Goal: Task Accomplishment & Management: Manage account settings

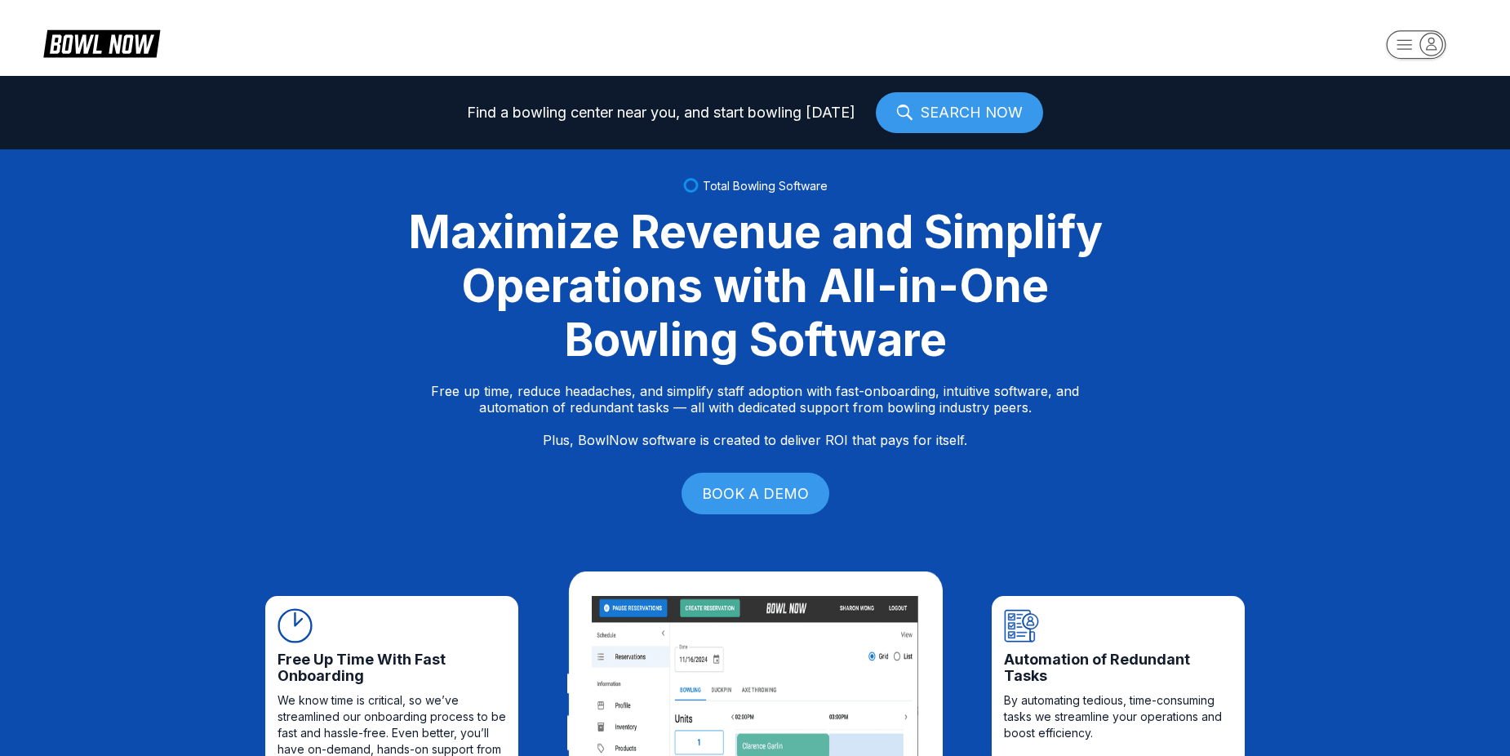
click at [1403, 50] on rect "button" at bounding box center [1415, 44] width 60 height 29
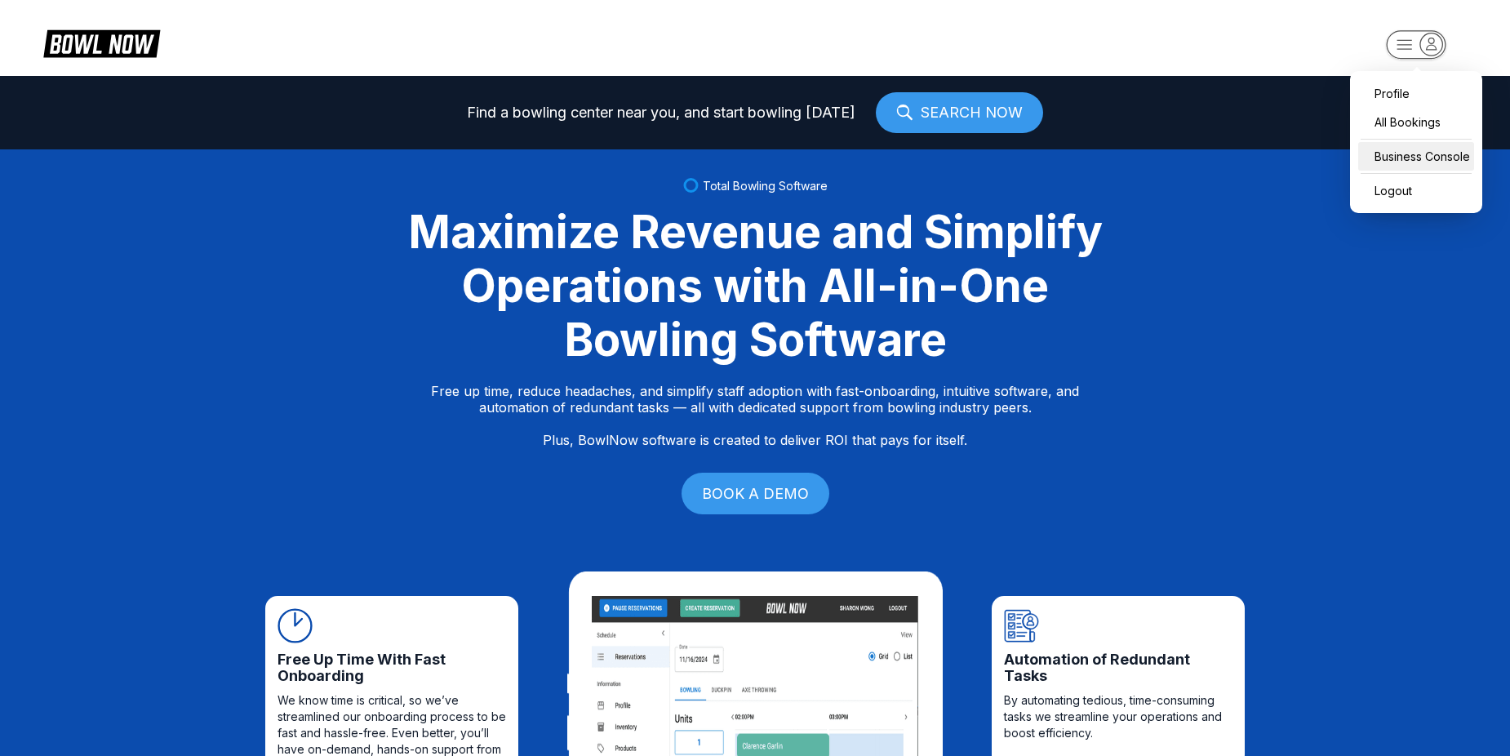
click at [1430, 142] on div "Business Console" at bounding box center [1416, 156] width 116 height 29
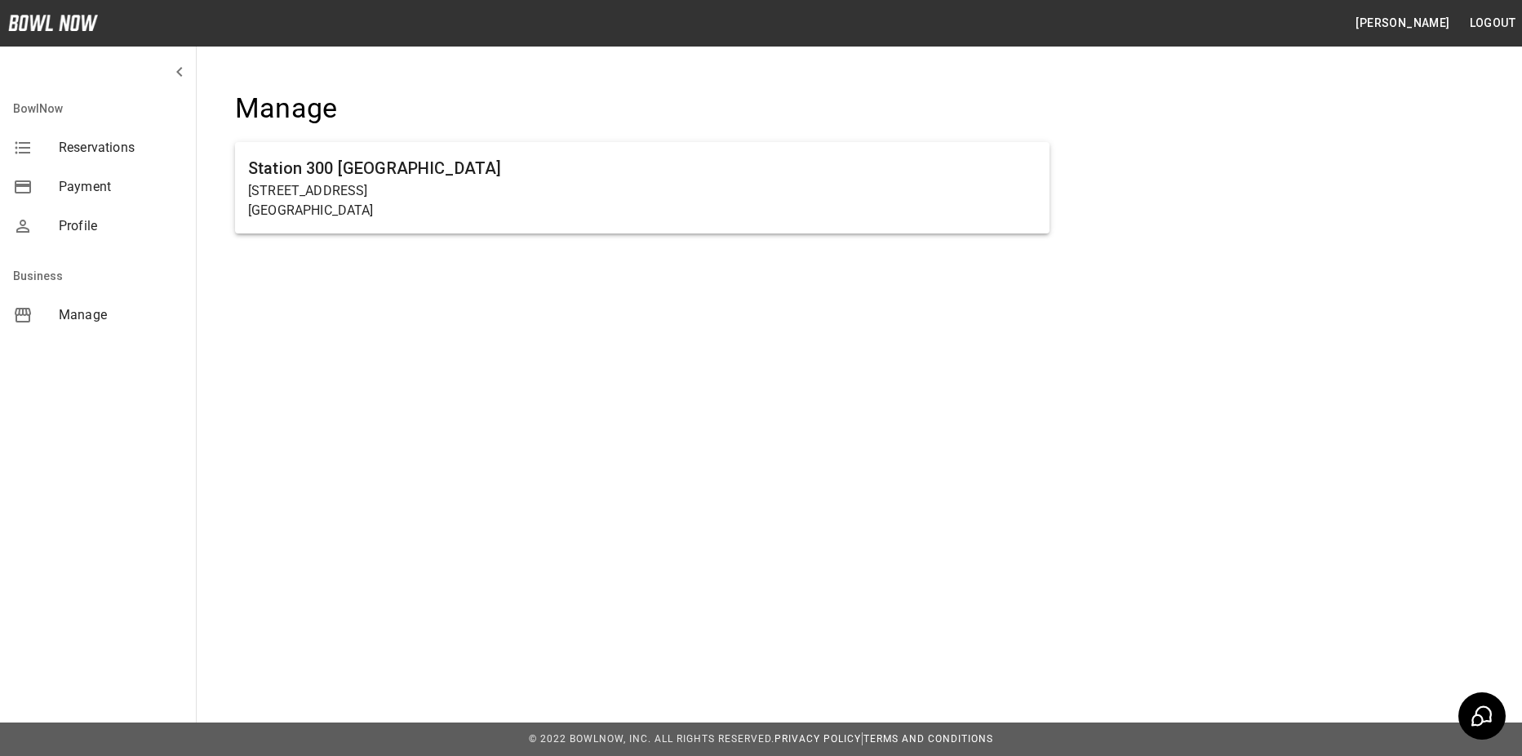
click at [727, 256] on div "[GEOGRAPHIC_DATA] [GEOGRAPHIC_DATA] [STREET_ADDRESS]" at bounding box center [642, 172] width 867 height 214
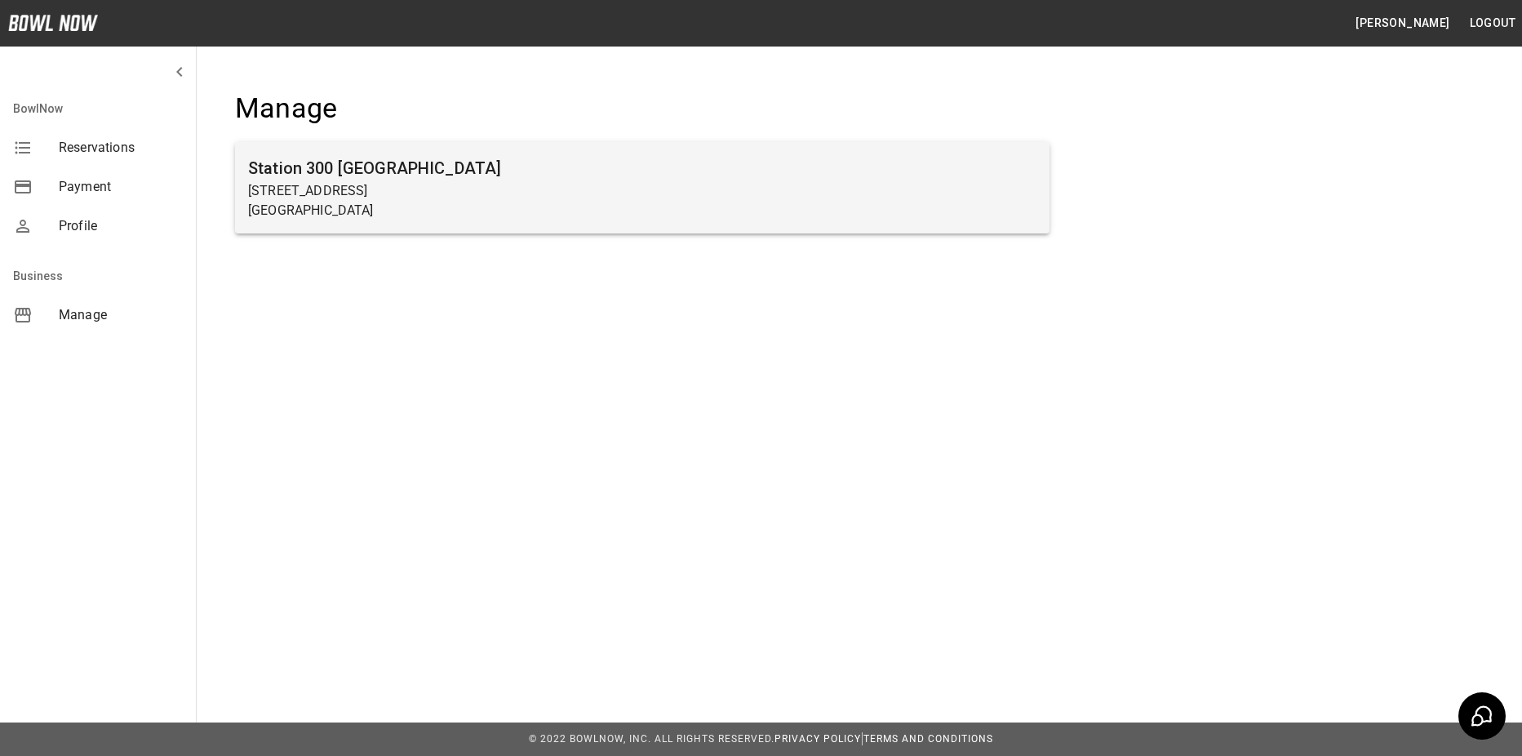
click at [818, 205] on p "[GEOGRAPHIC_DATA]" at bounding box center [642, 211] width 788 height 20
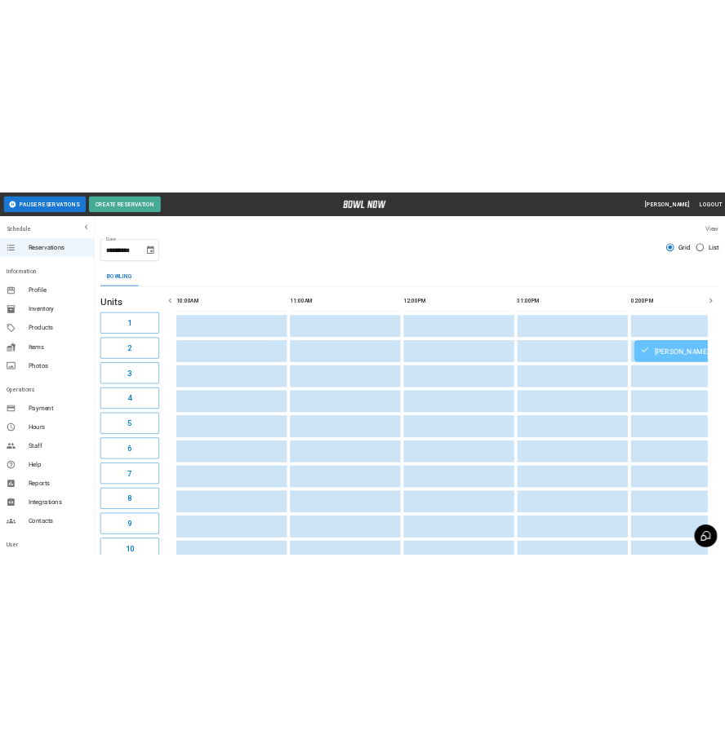
scroll to position [0, 1183]
